Goal: Information Seeking & Learning: Learn about a topic

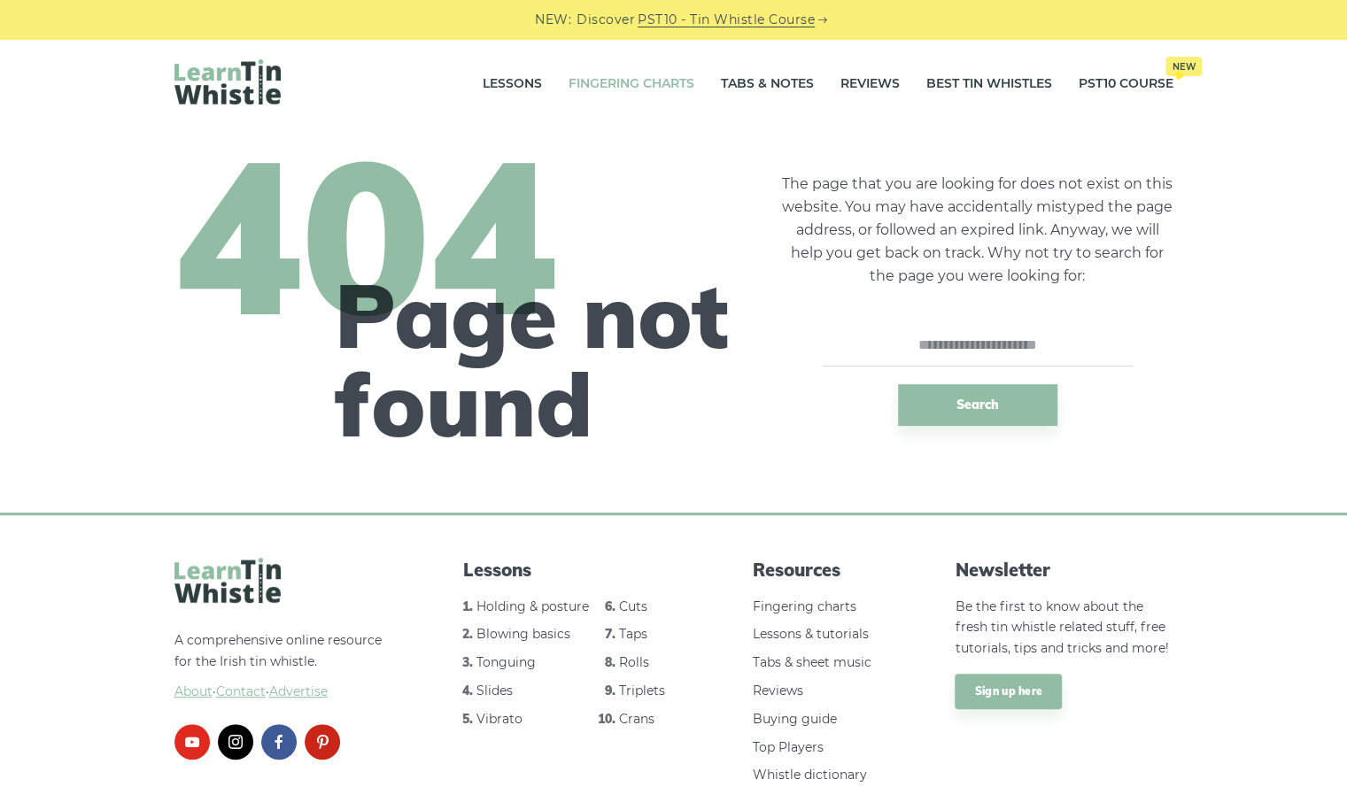
click at [602, 90] on link "Fingering Charts" at bounding box center [631, 84] width 126 height 44
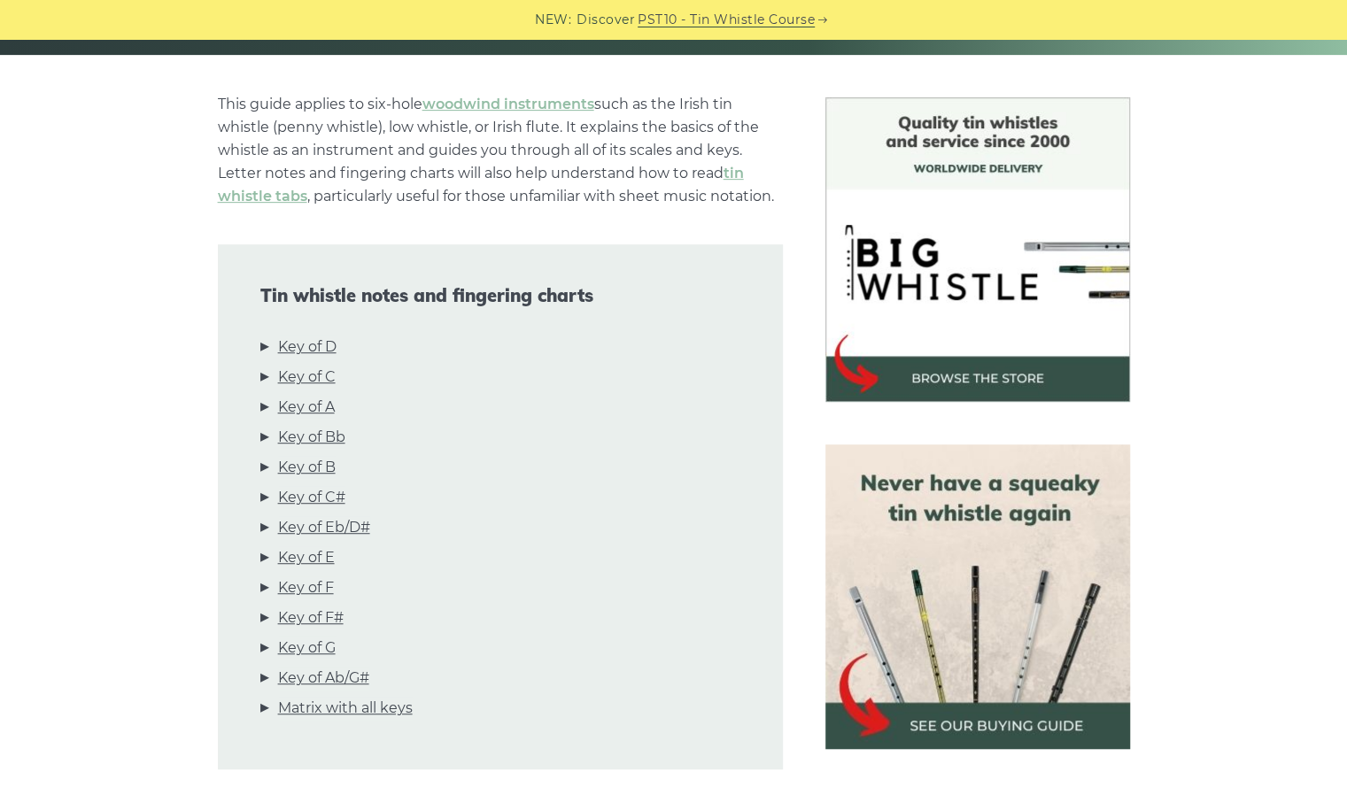
scroll to position [420, 0]
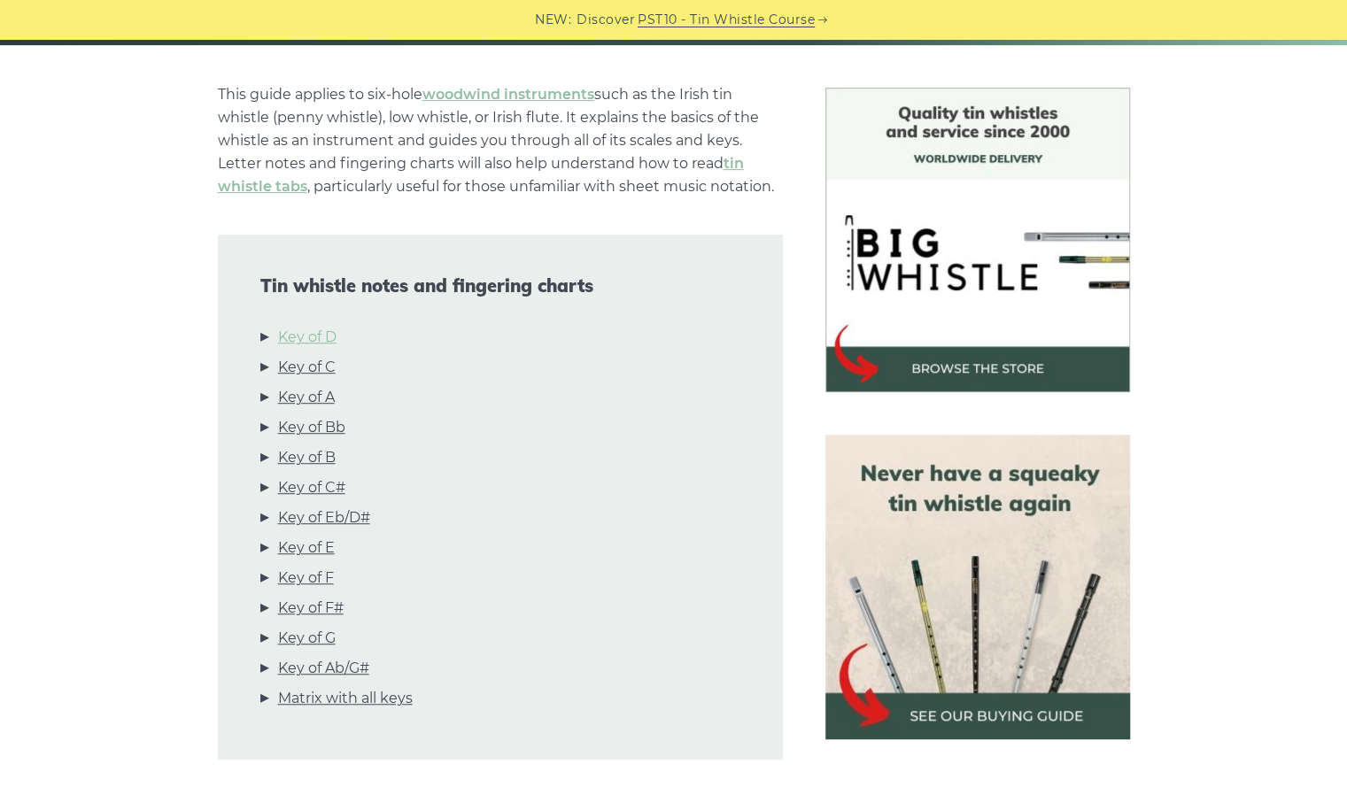
click at [321, 334] on link "Key of D" at bounding box center [307, 337] width 58 height 23
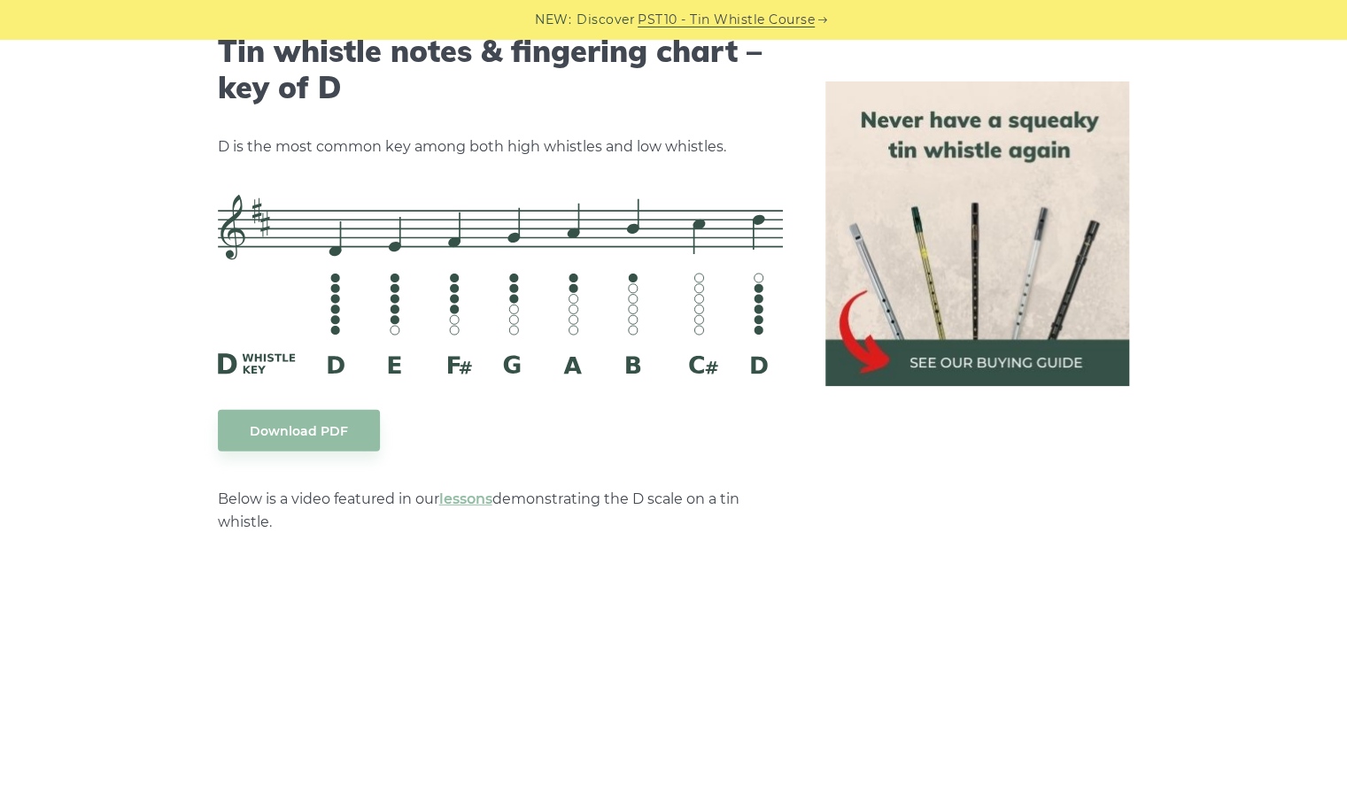
scroll to position [2792, 0]
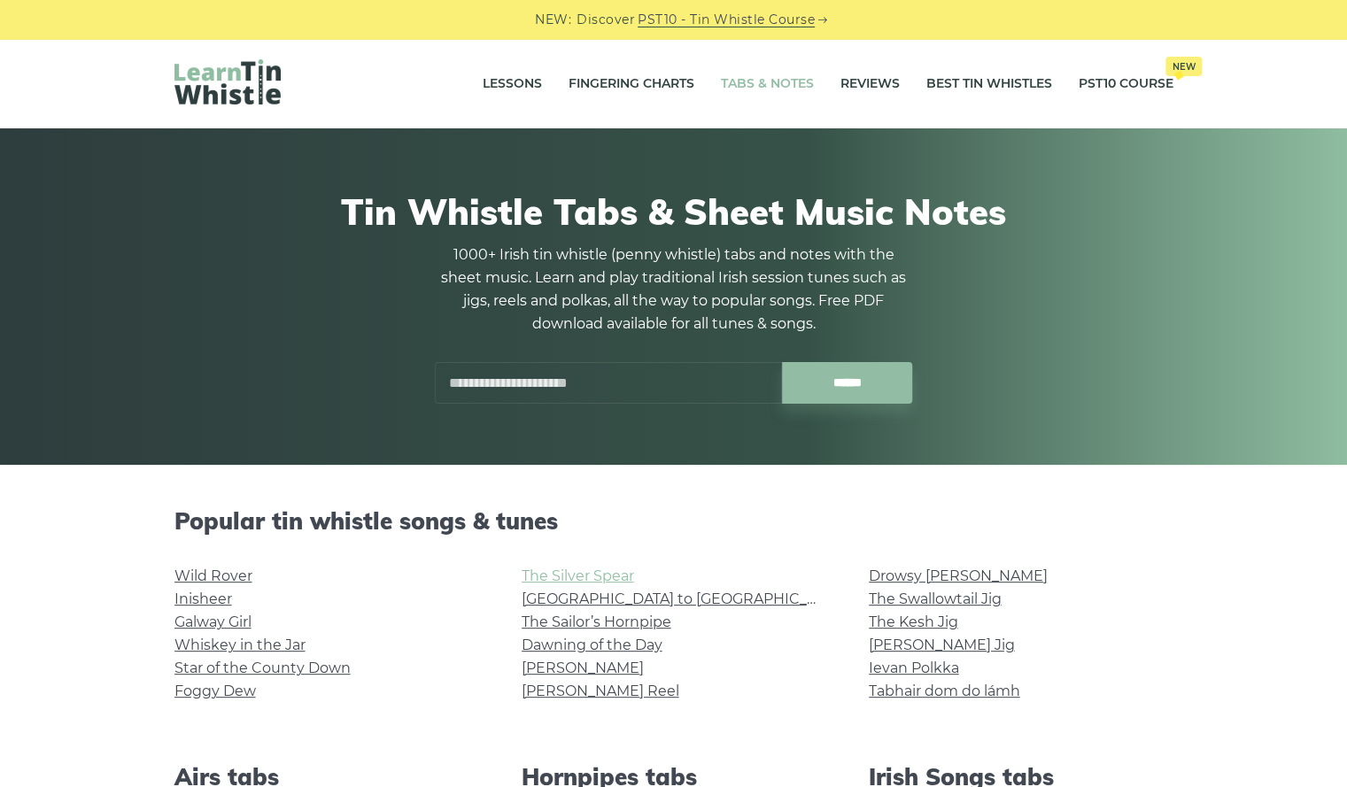
click at [557, 581] on link "The Silver Spear" at bounding box center [578, 576] width 112 height 17
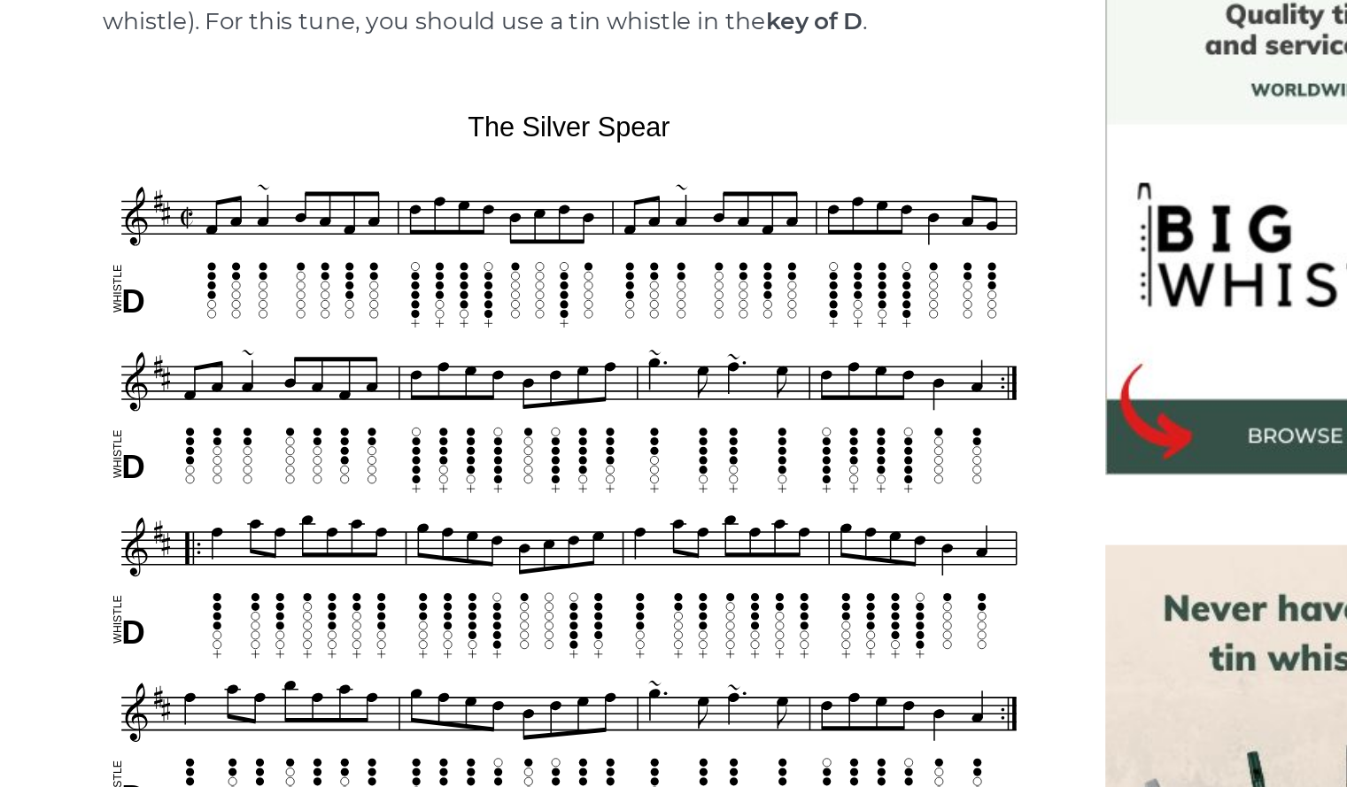
scroll to position [370, 0]
